Goal: Book appointment/travel/reservation

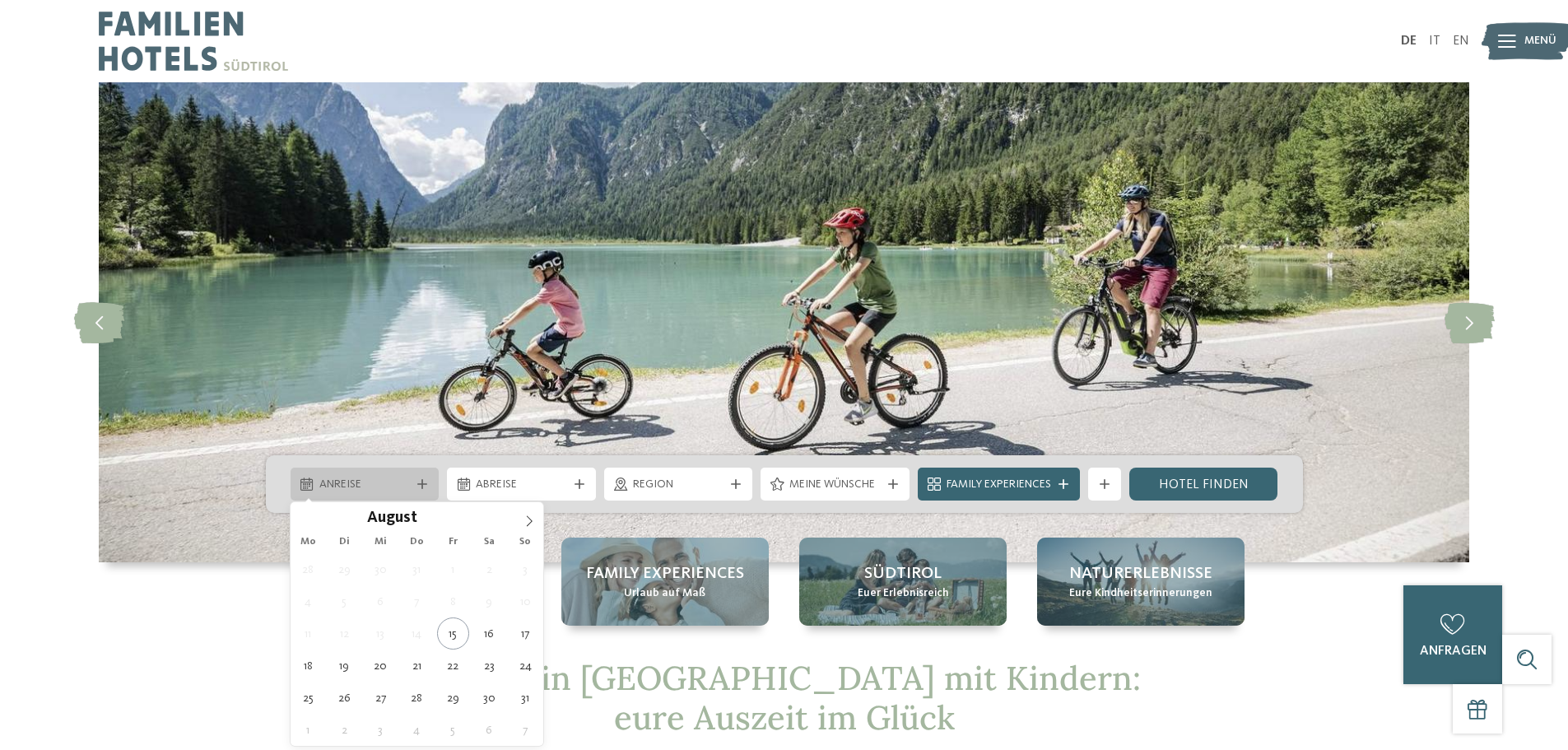
click at [417, 487] on icon at bounding box center [422, 484] width 10 height 10
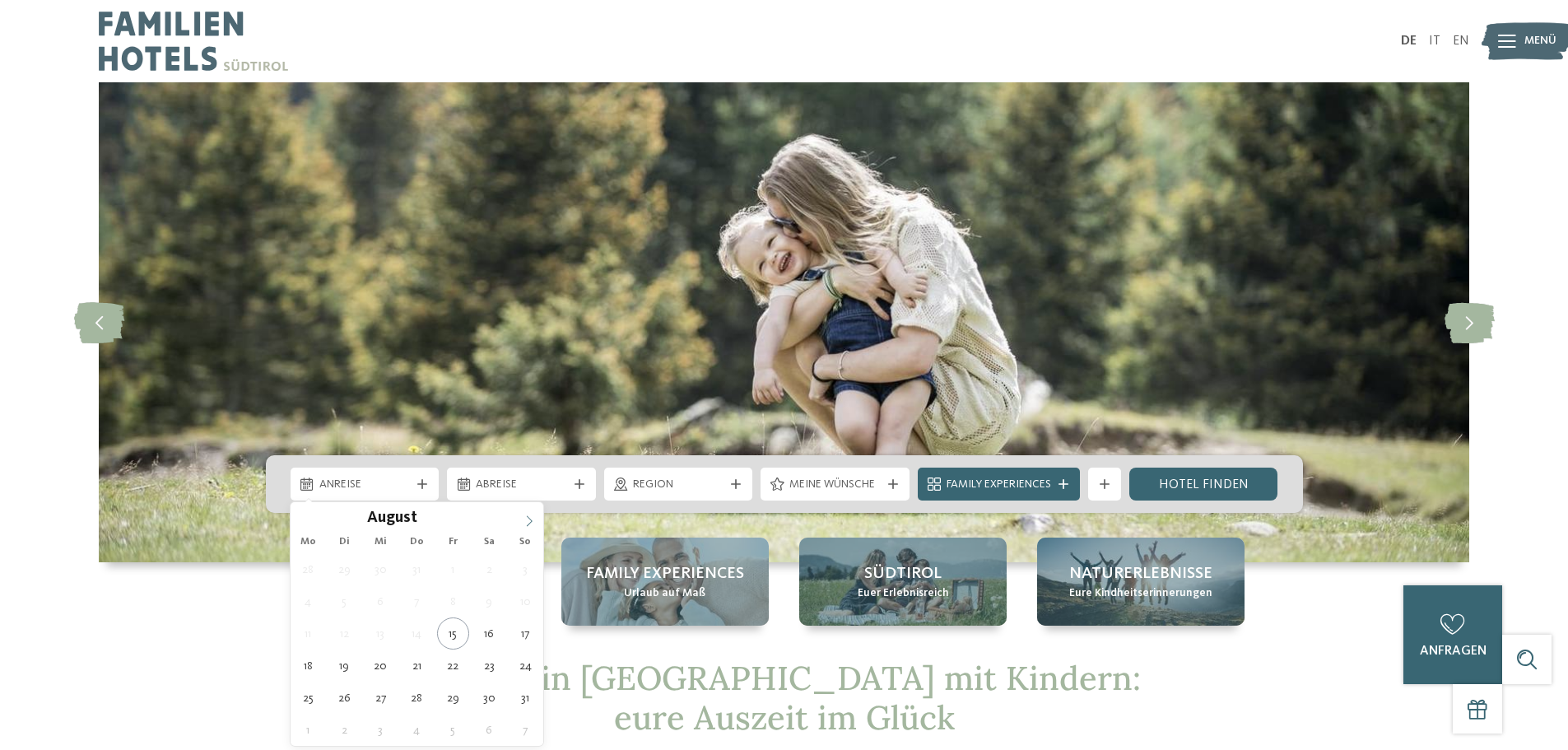
click at [525, 521] on icon at bounding box center [529, 521] width 11 height 11
type input "****"
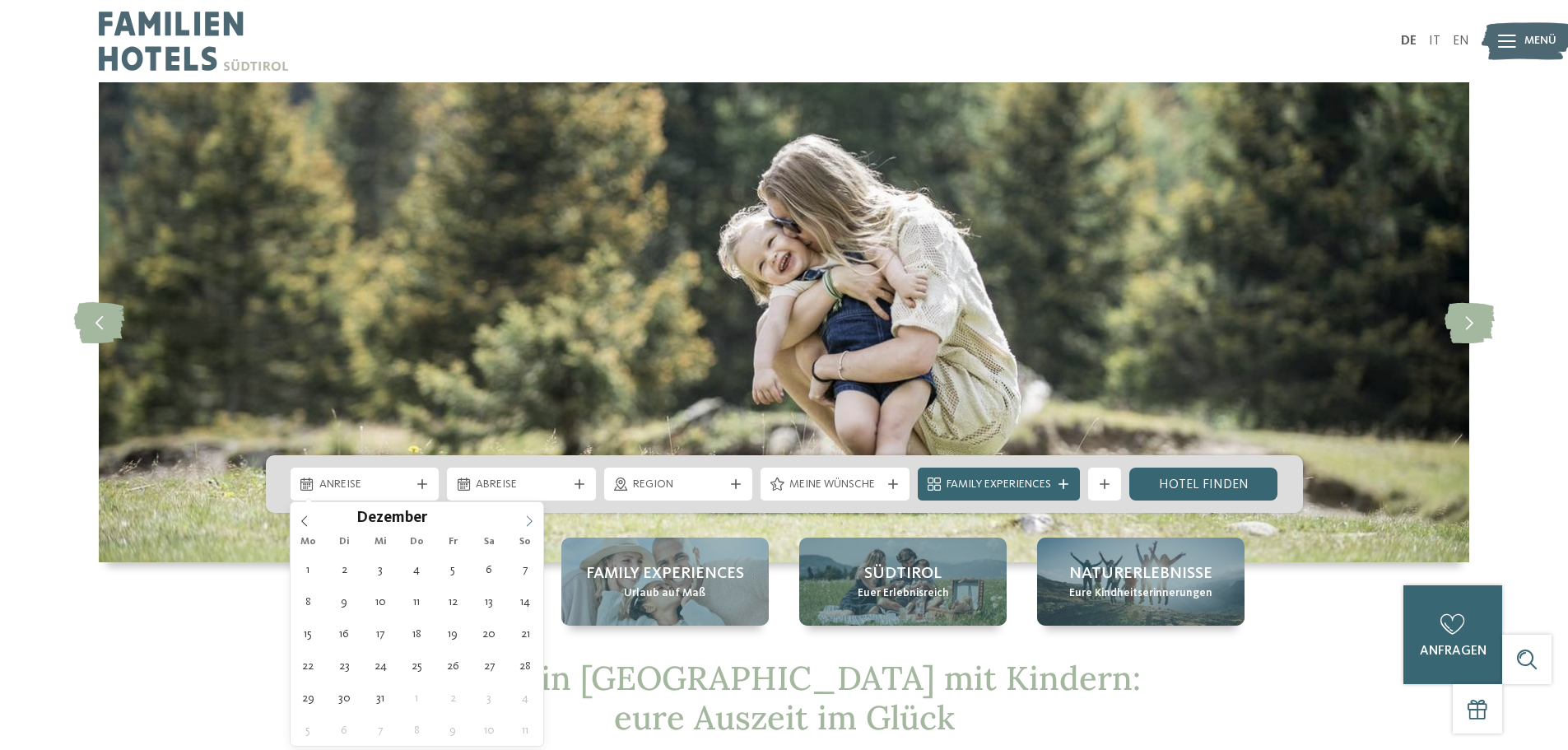
click at [525, 521] on icon at bounding box center [529, 521] width 11 height 11
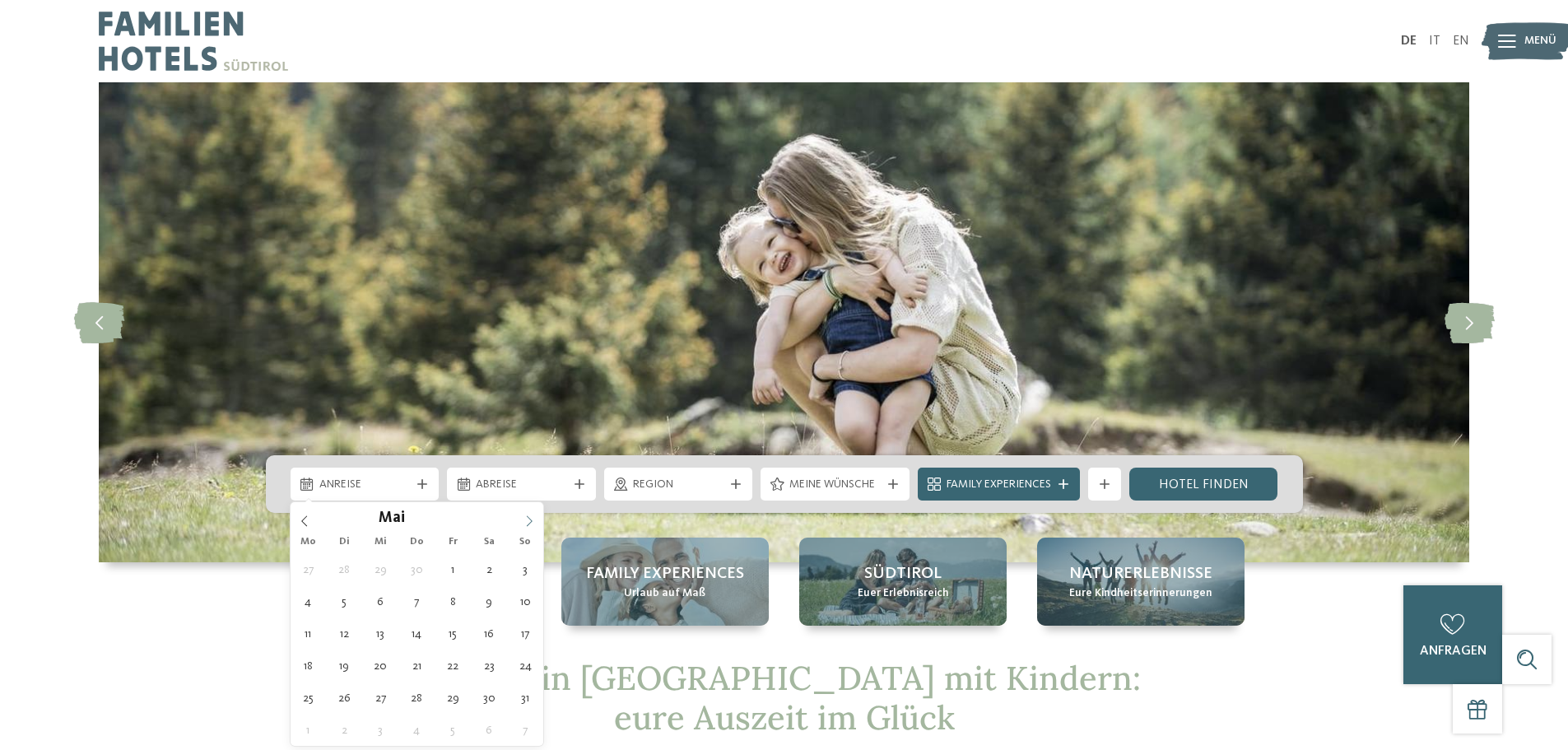
click at [525, 521] on icon at bounding box center [529, 521] width 11 height 11
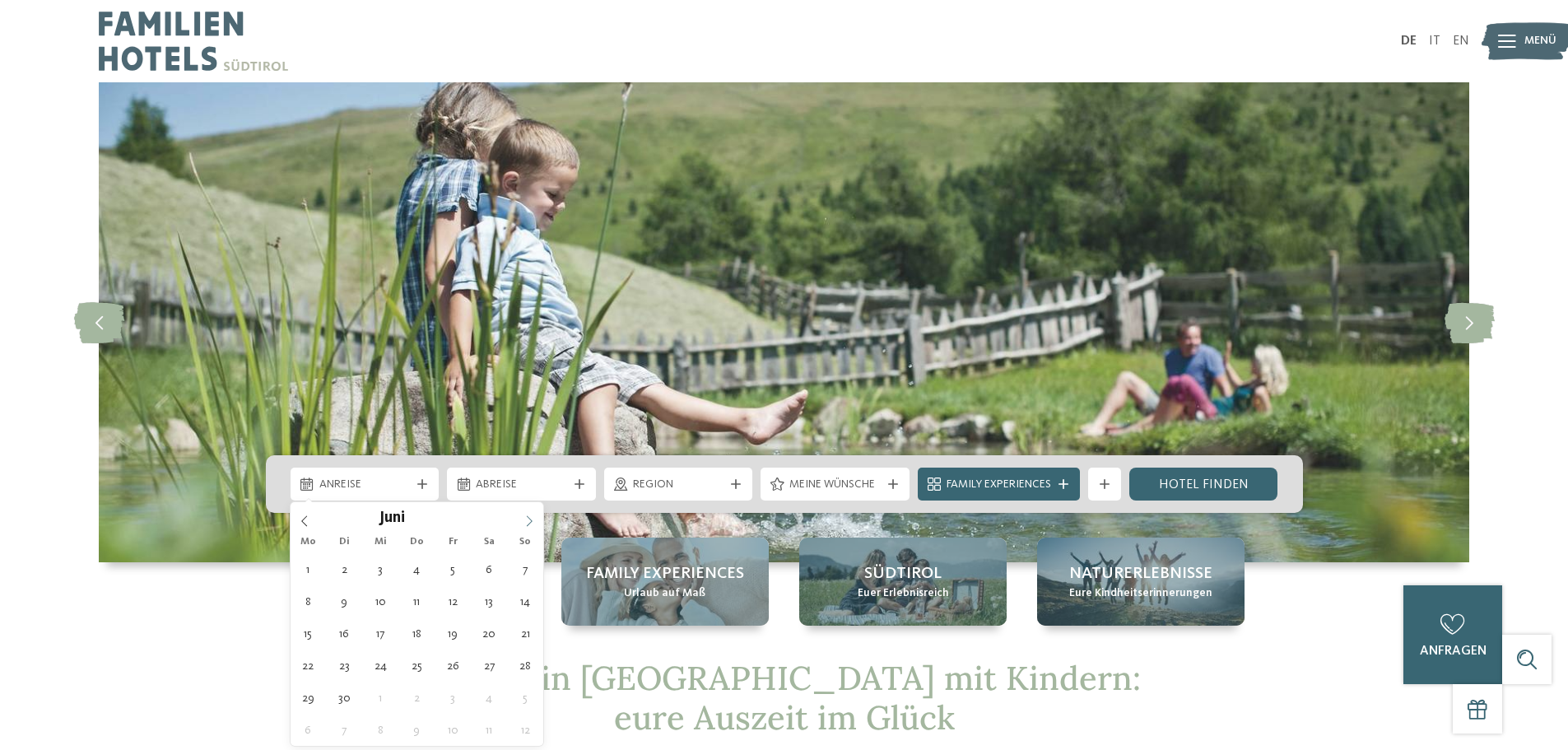
click at [525, 521] on icon at bounding box center [529, 521] width 11 height 11
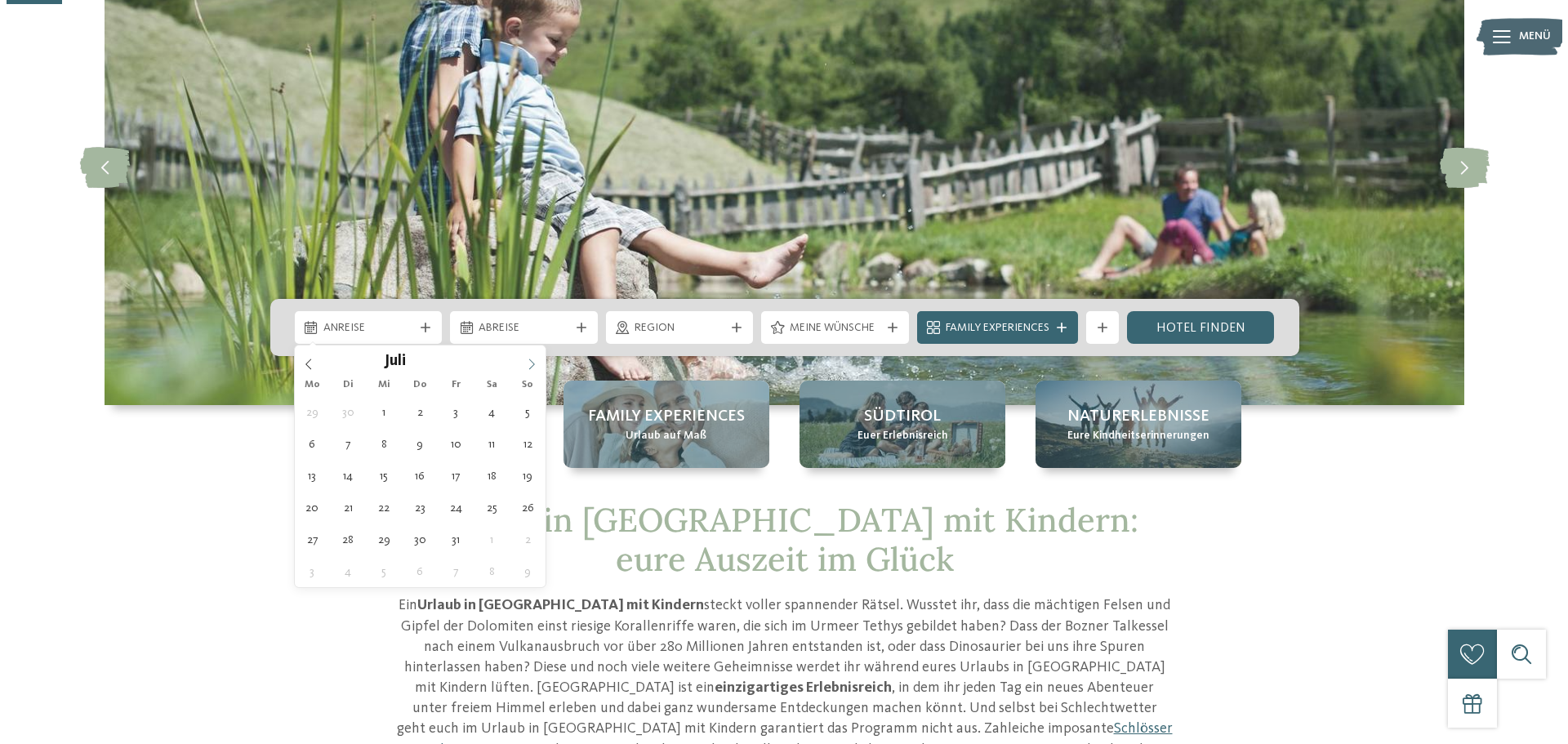
scroll to position [153, 0]
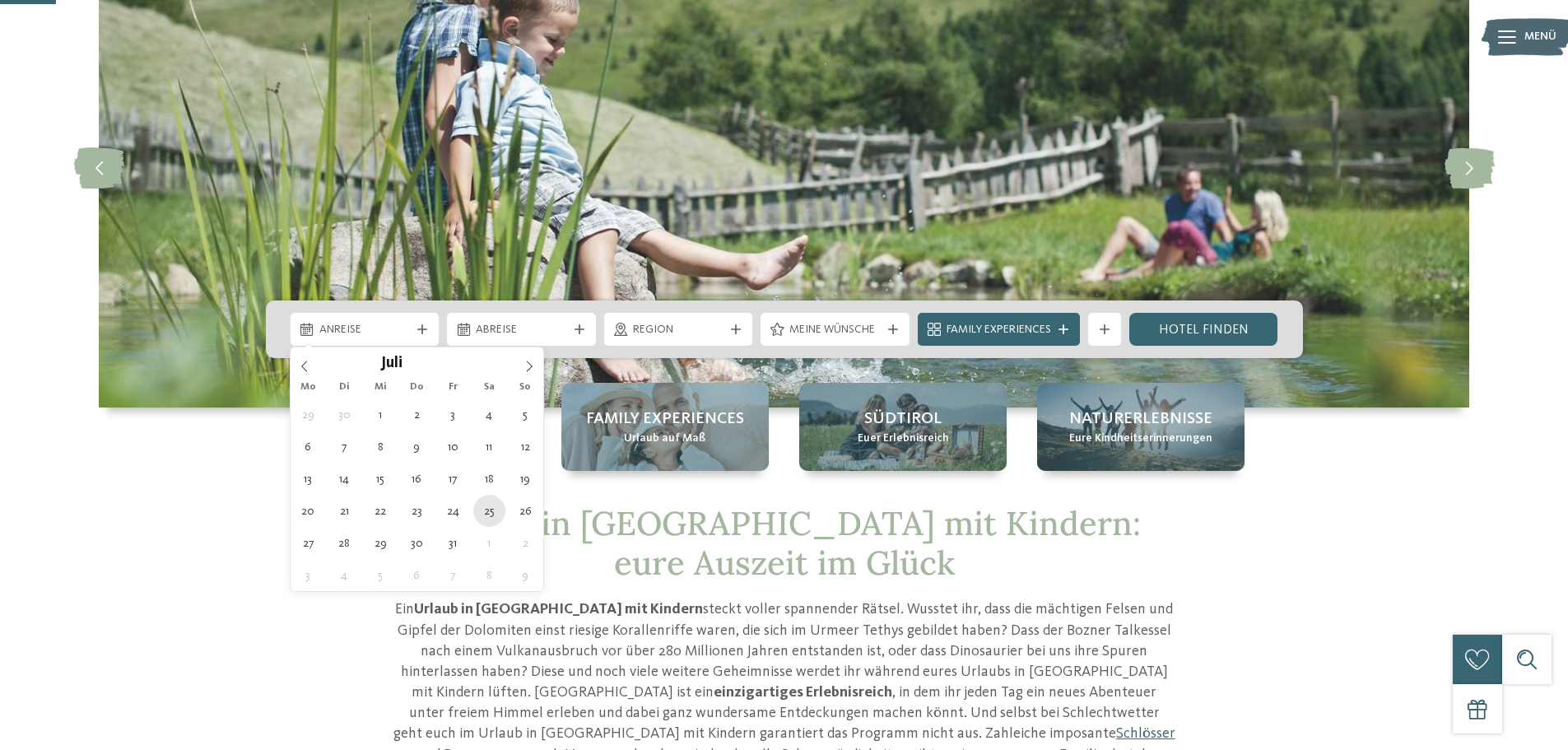
type div "[DATE]"
type input "****"
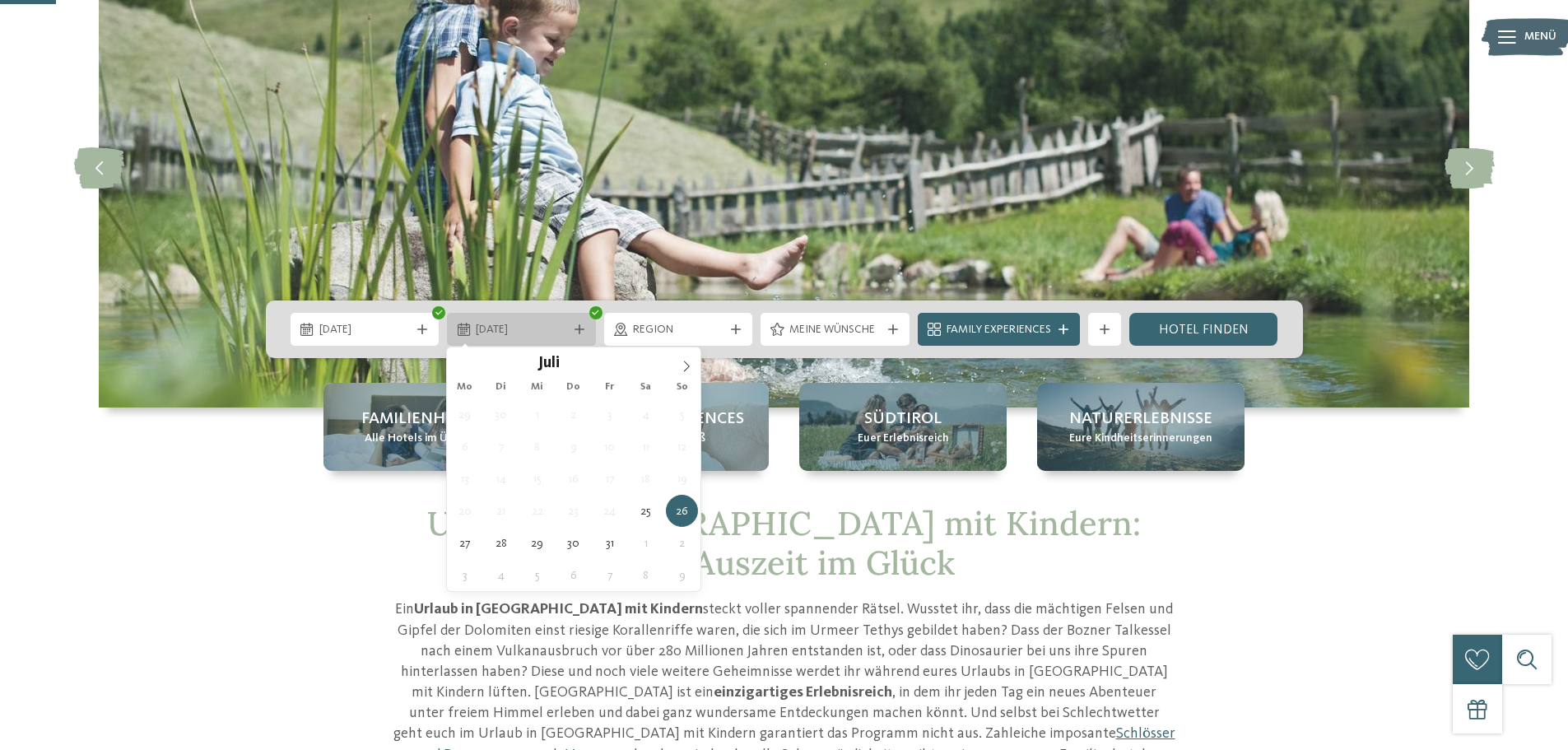
click at [575, 325] on icon at bounding box center [579, 328] width 10 height 10
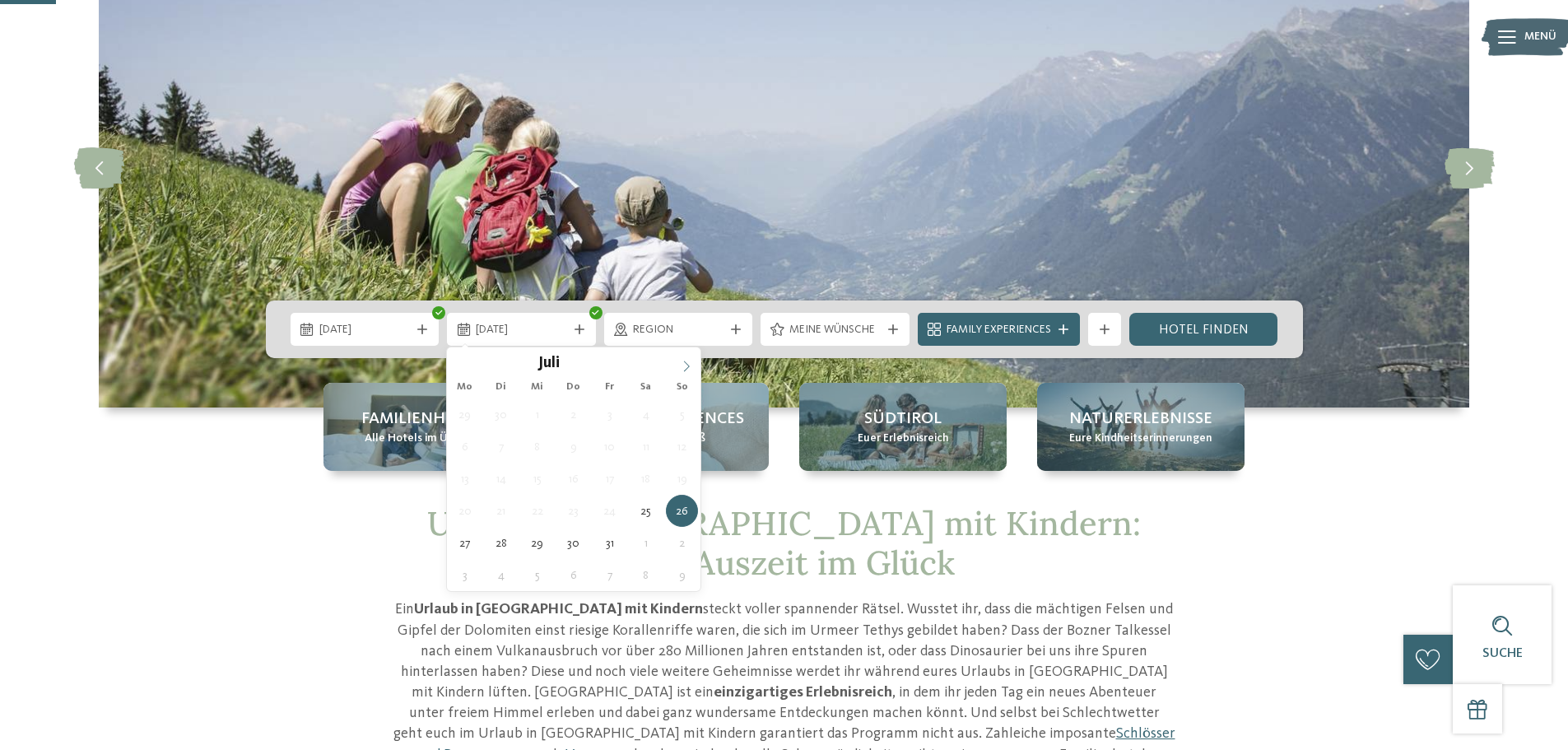
click at [682, 365] on icon at bounding box center [686, 366] width 11 height 11
type div "[DATE]"
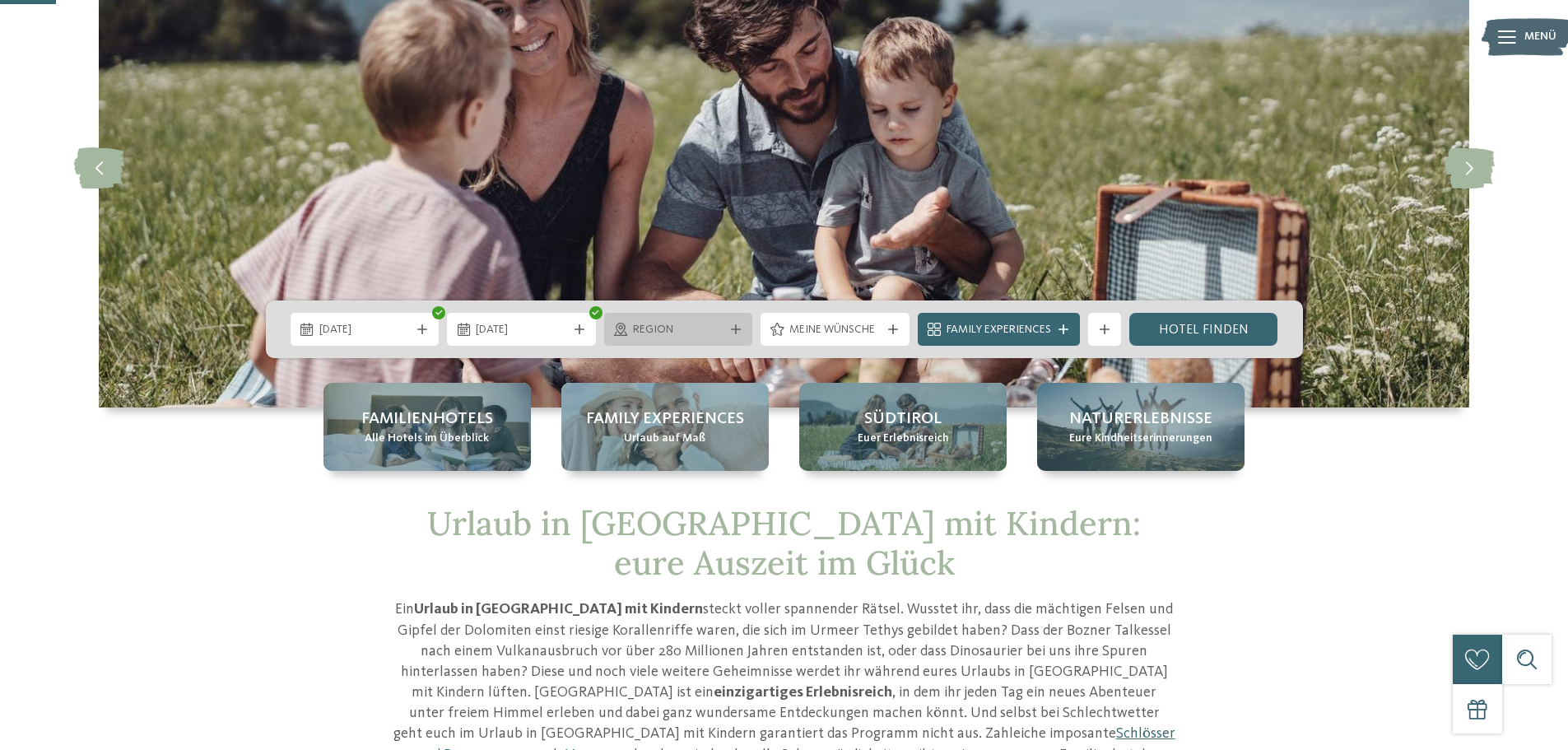
click at [716, 335] on span "Region" at bounding box center [679, 330] width 92 height 17
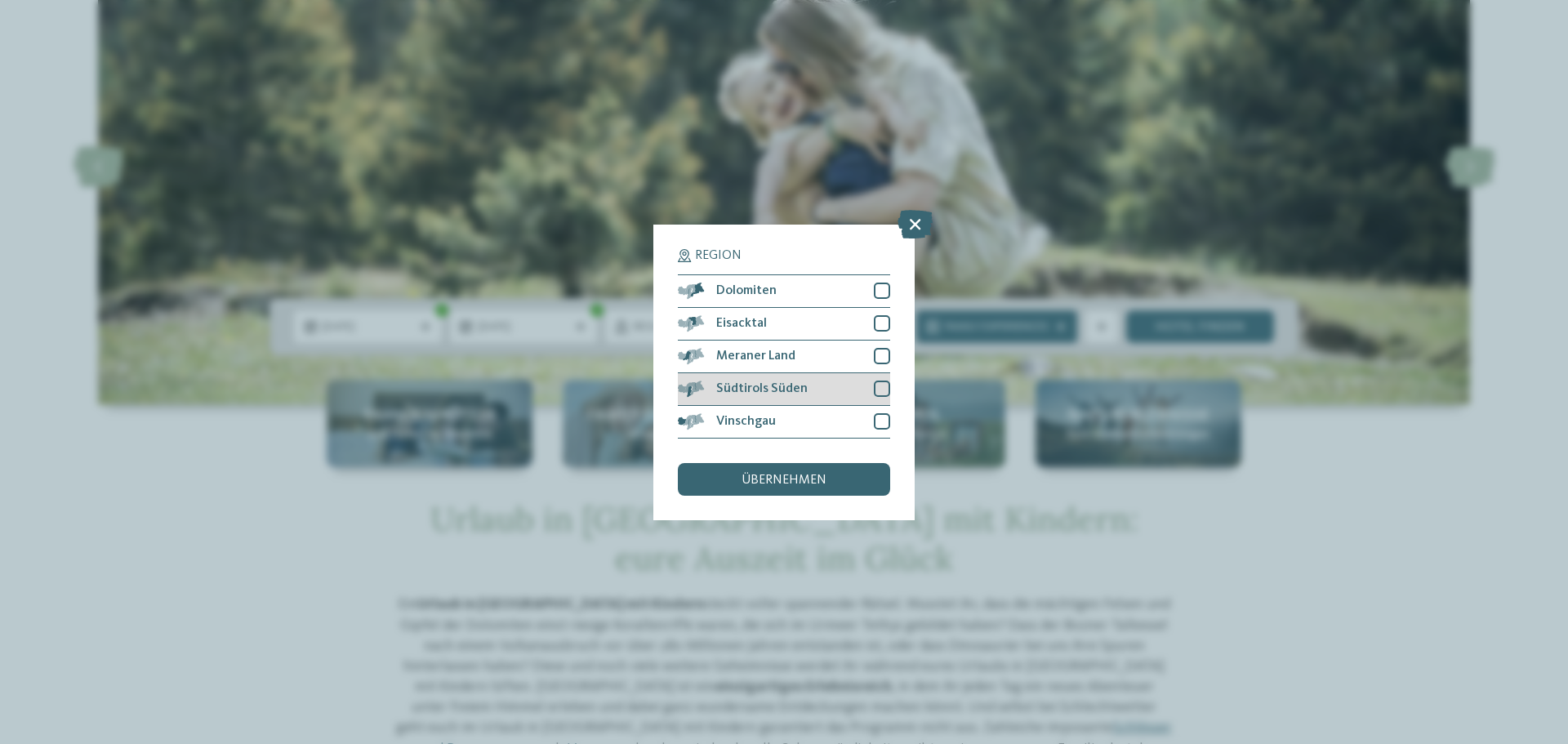
click at [750, 391] on span "Südtirols Süden" at bounding box center [762, 388] width 91 height 13
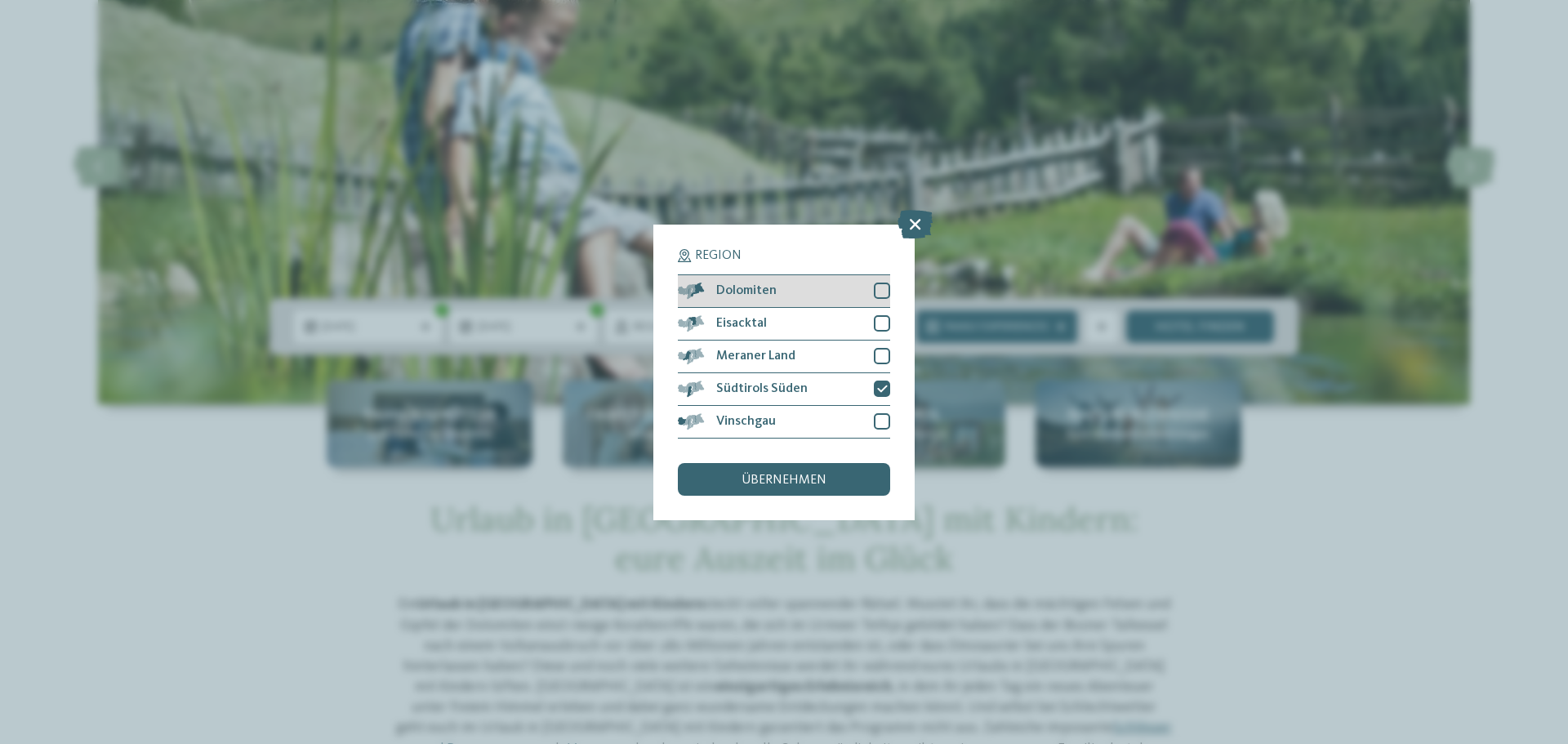
click at [801, 291] on div "Dolomiten" at bounding box center [784, 291] width 212 height 32
click at [770, 478] on span "übernehmen" at bounding box center [784, 480] width 85 height 13
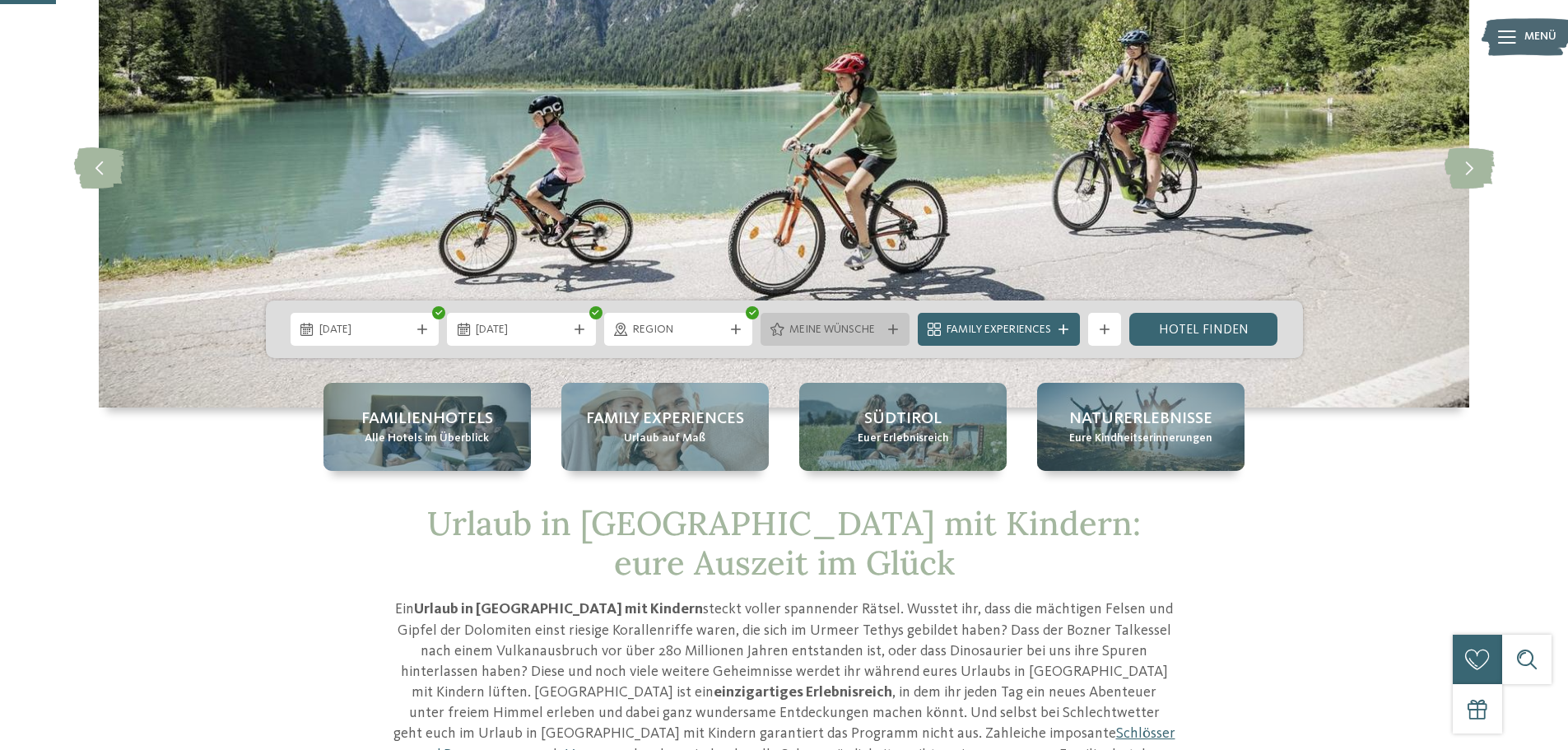
click at [841, 327] on span "Meine Wünsche" at bounding box center [835, 330] width 92 height 17
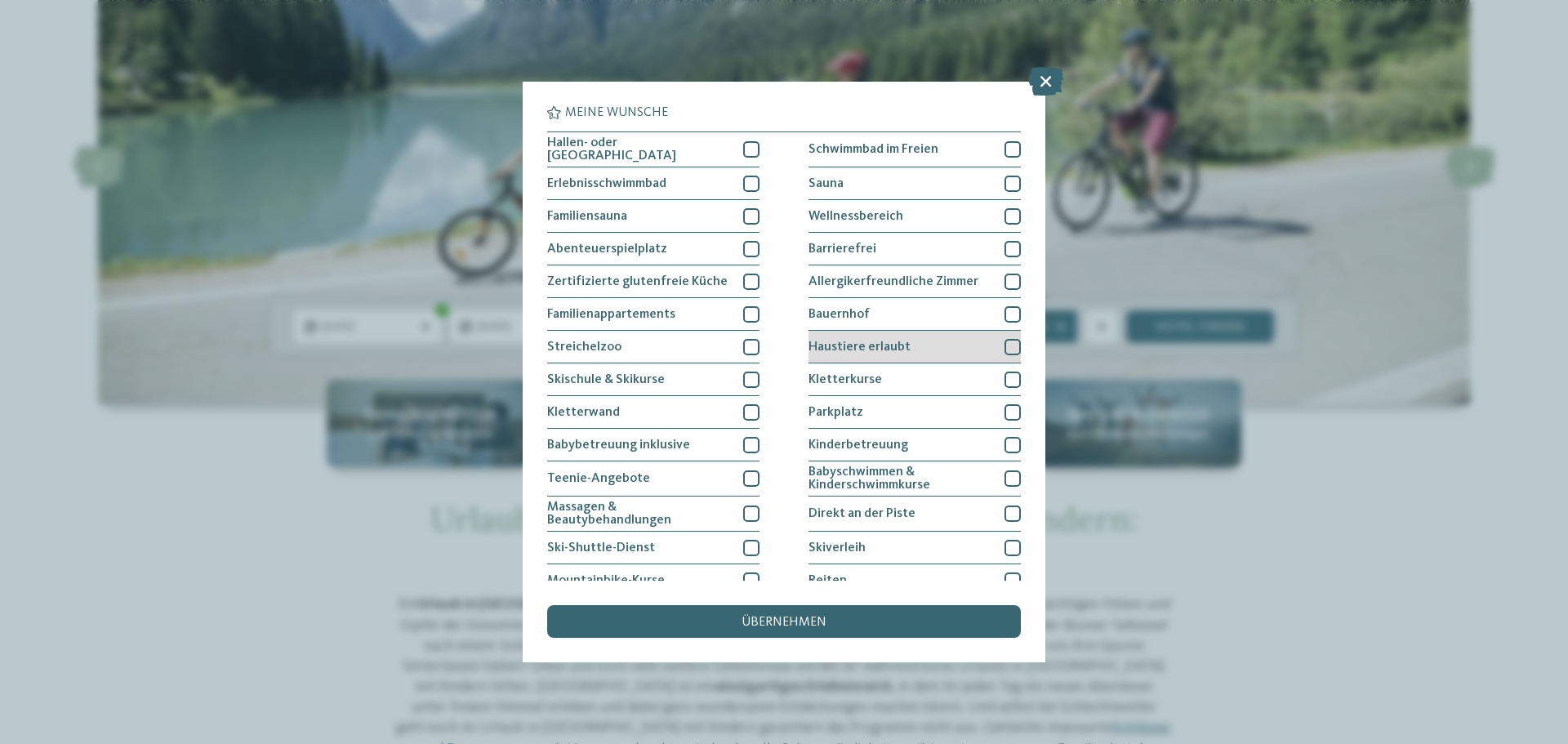
scroll to position [112, 0]
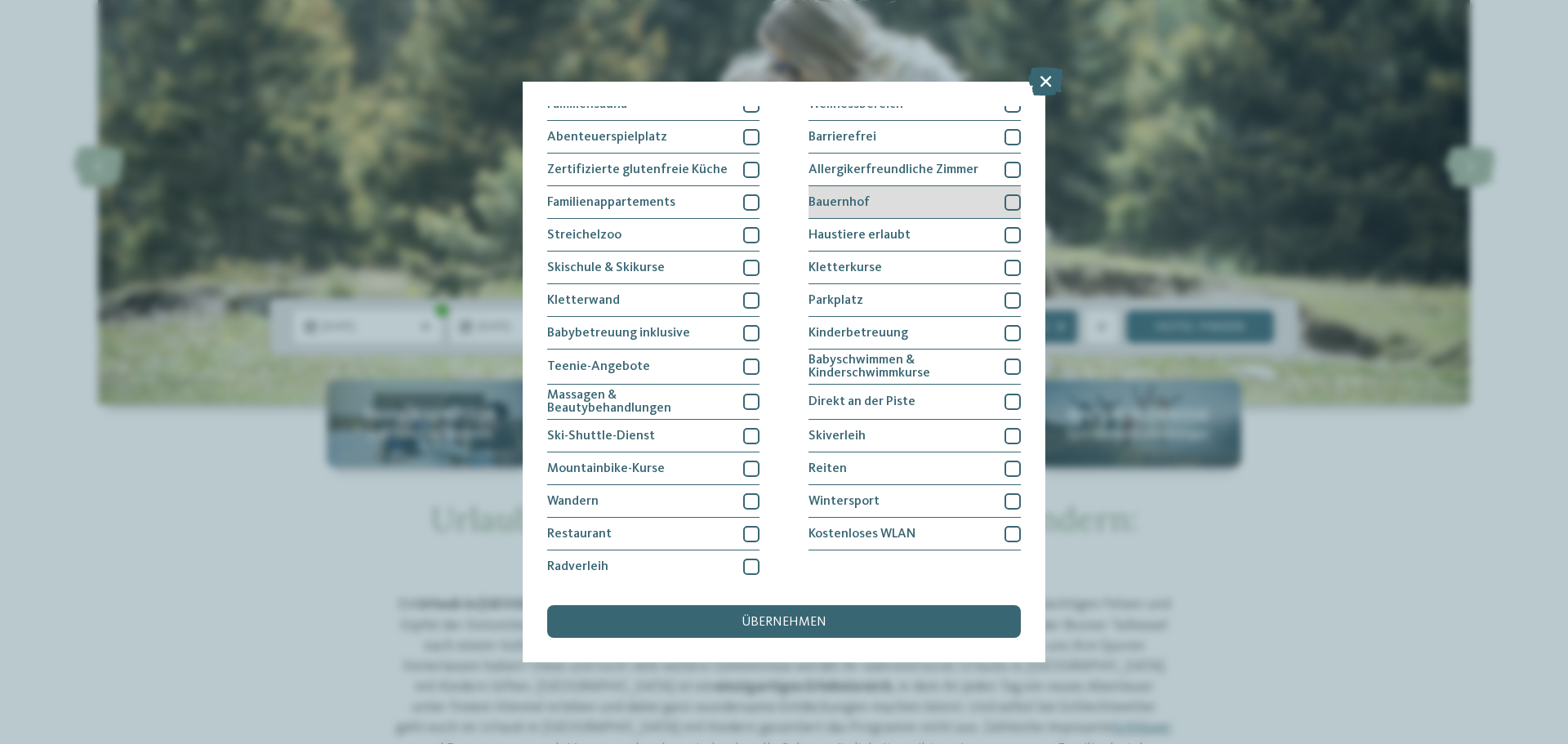
click at [918, 195] on div "Bauernhof" at bounding box center [914, 202] width 212 height 32
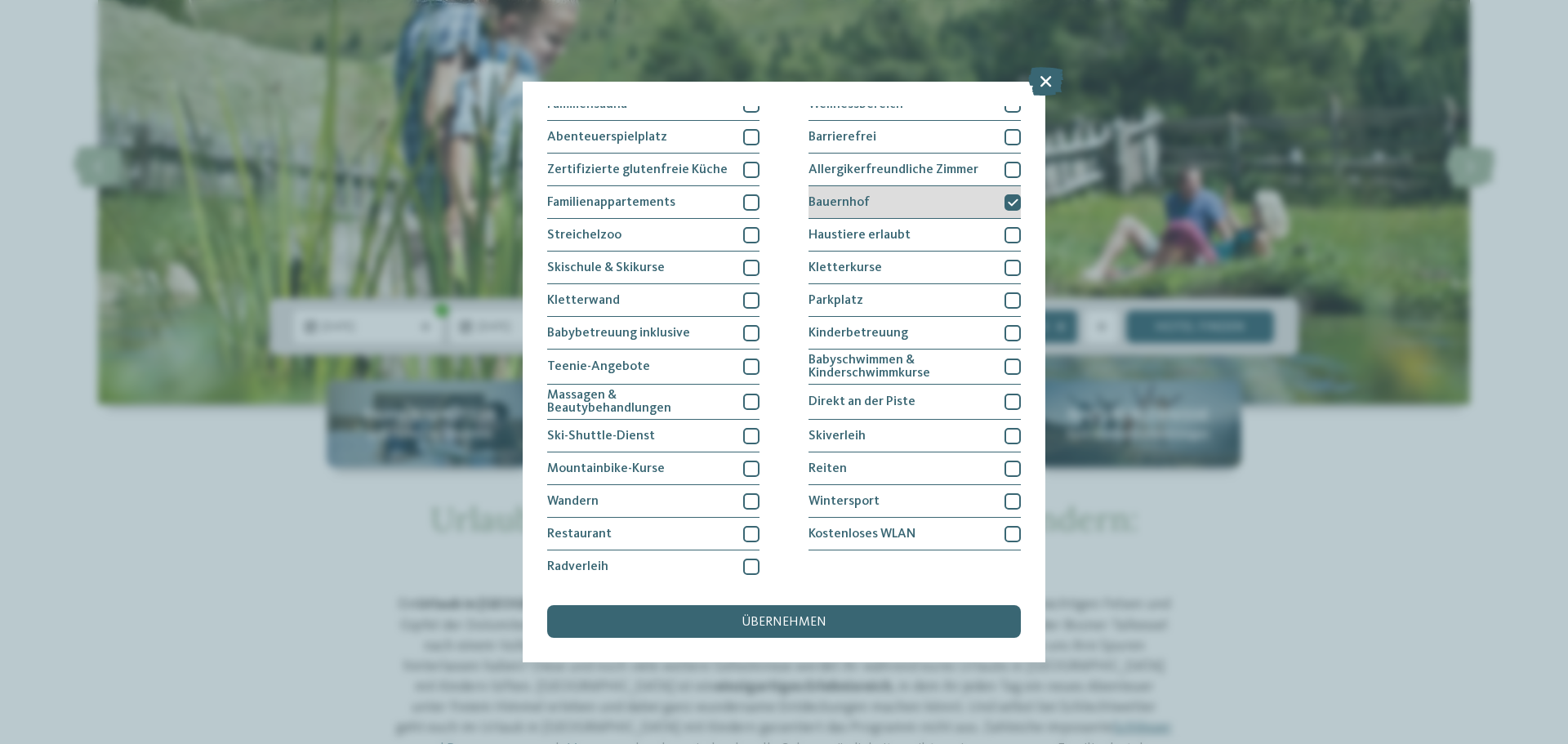
click at [939, 211] on div "Bauernhof" at bounding box center [914, 202] width 212 height 32
click at [1043, 82] on icon at bounding box center [1045, 81] width 35 height 29
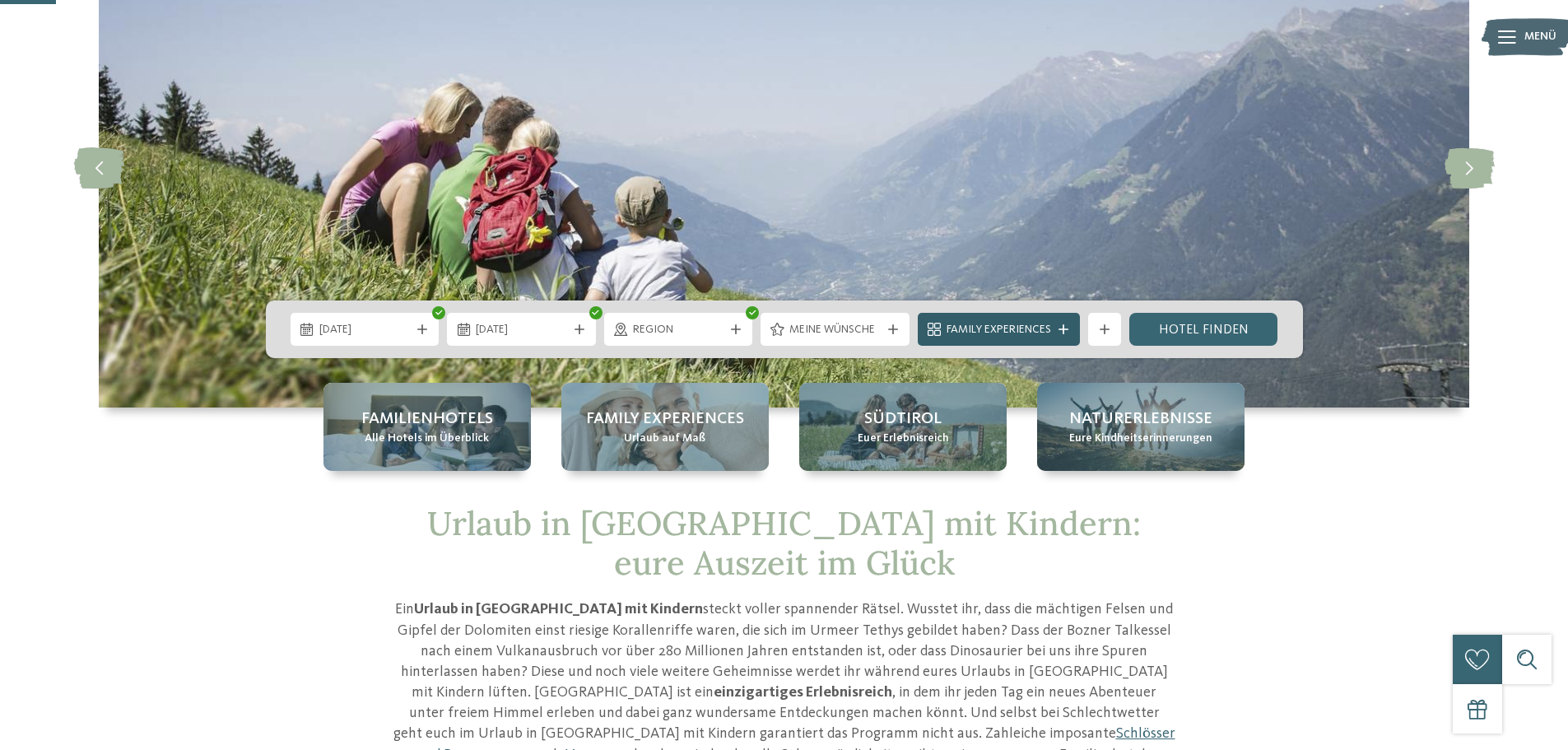
click at [988, 330] on span "Family Experiences" at bounding box center [999, 330] width 104 height 17
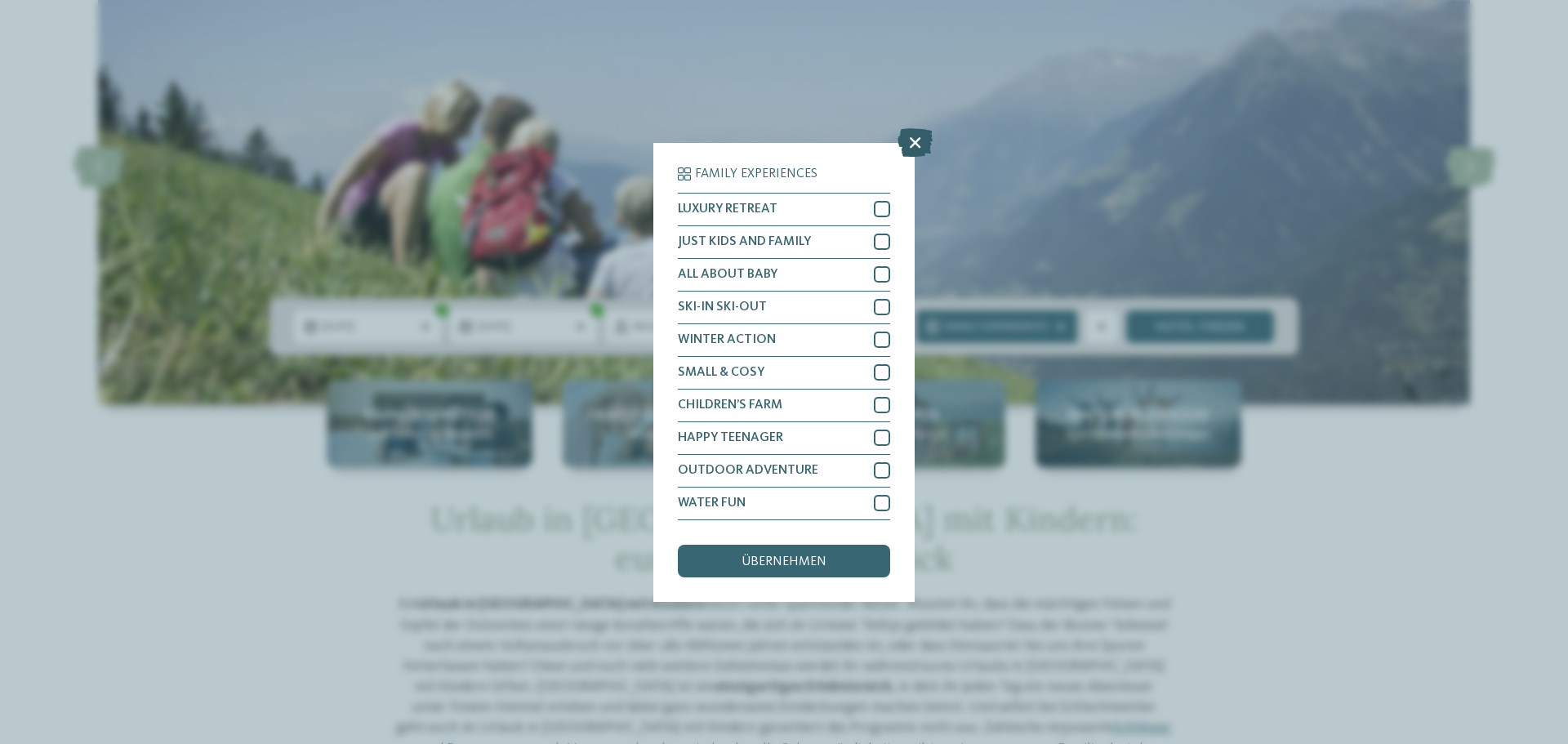
click at [911, 142] on icon at bounding box center [915, 141] width 35 height 29
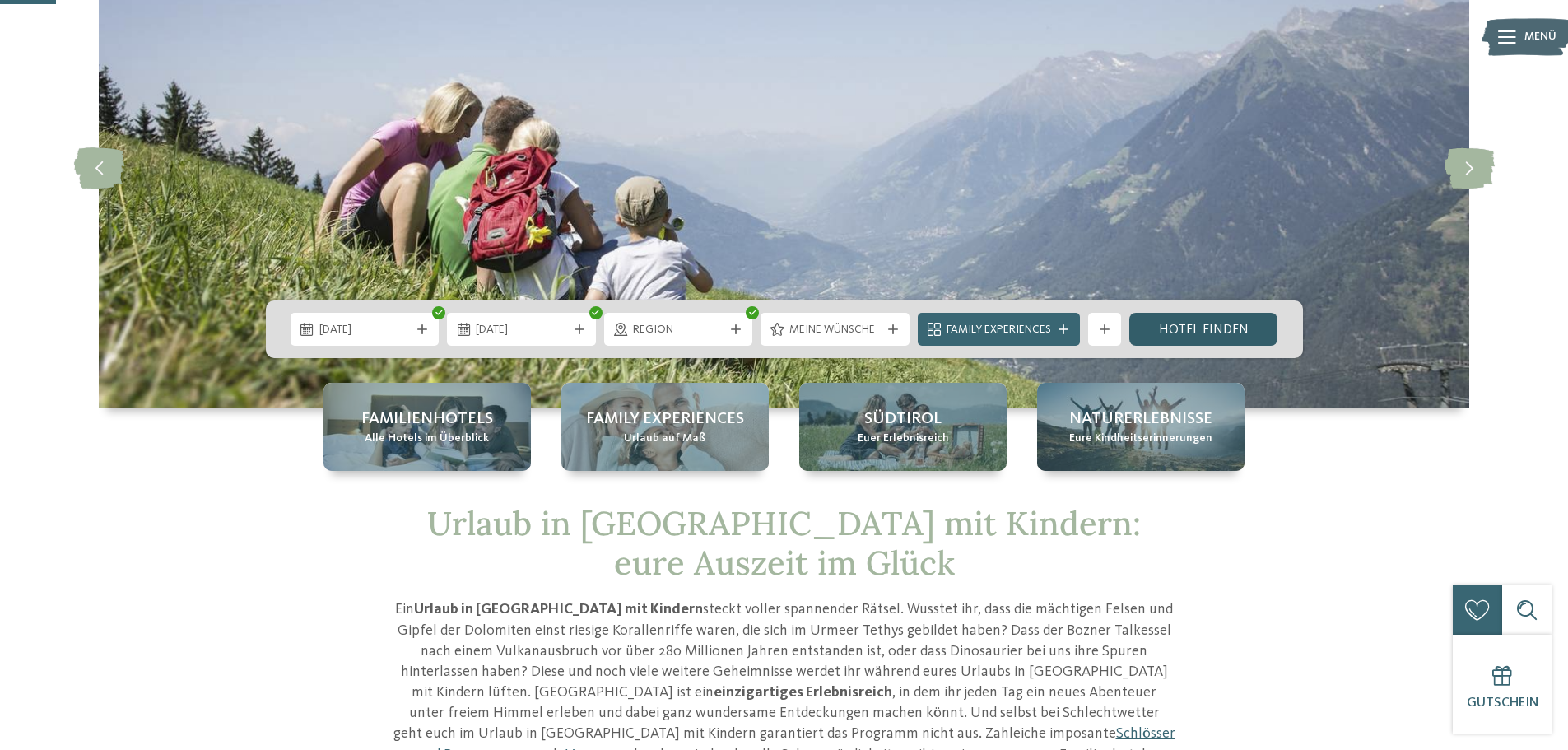
click at [1171, 331] on link "Hotel finden" at bounding box center [1204, 328] width 149 height 33
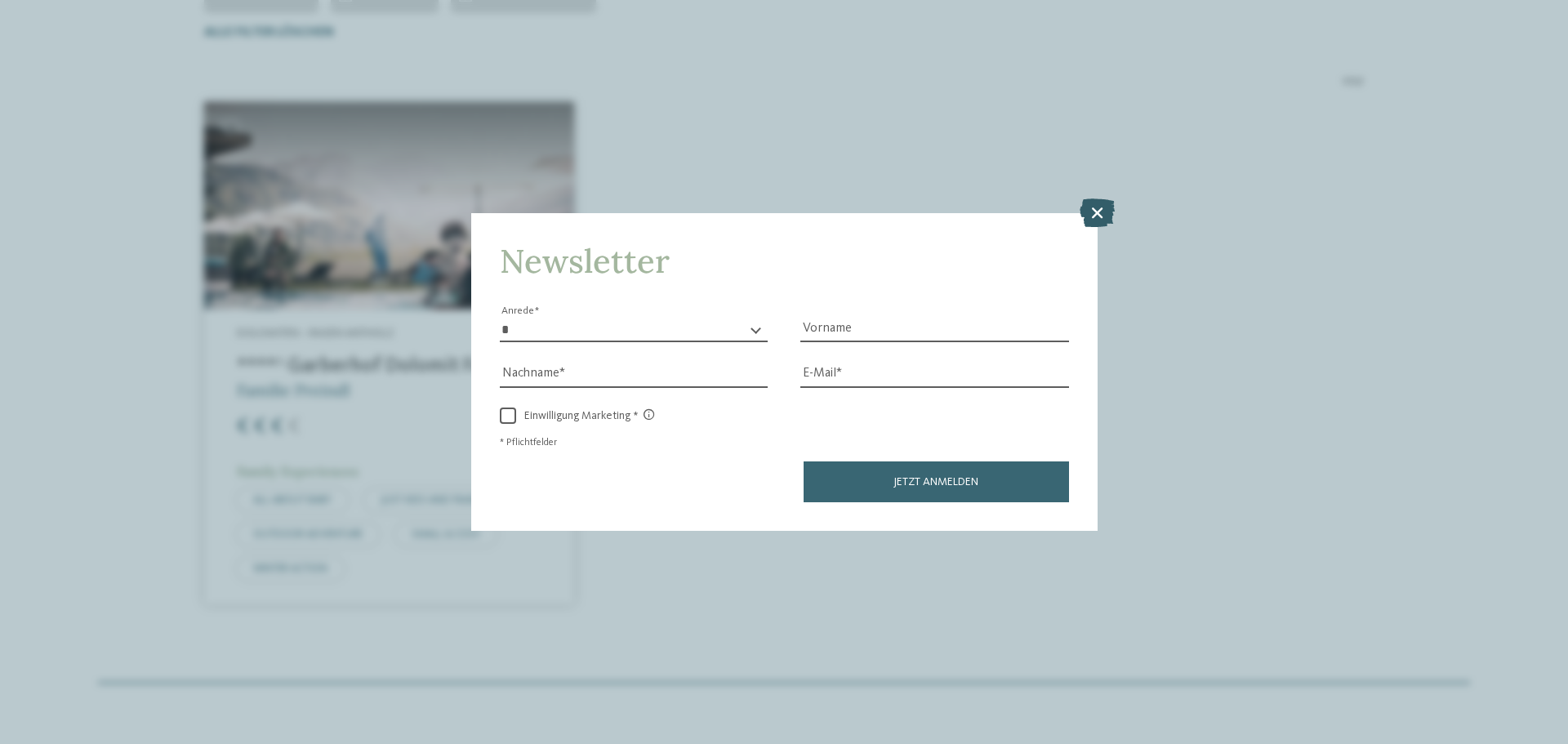
click at [1103, 203] on icon at bounding box center [1097, 213] width 35 height 29
